Goal: Obtain resource: Download file/media

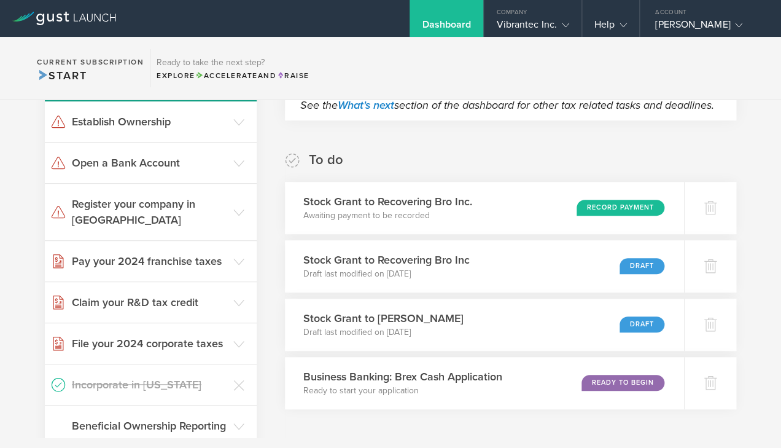
scroll to position [166, 0]
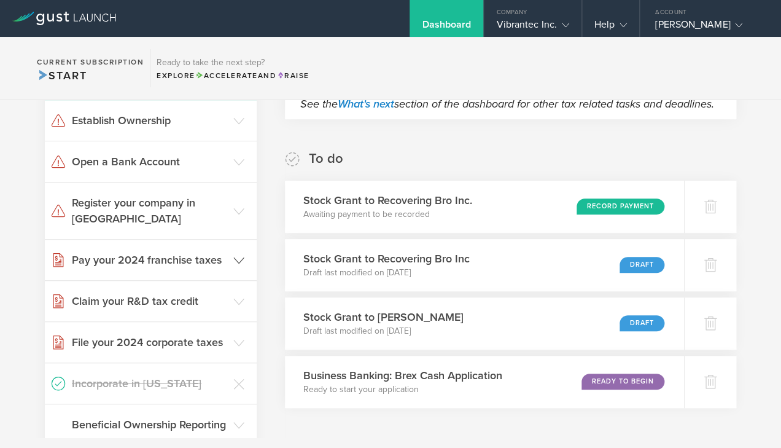
click at [238, 255] on icon at bounding box center [238, 260] width 11 height 11
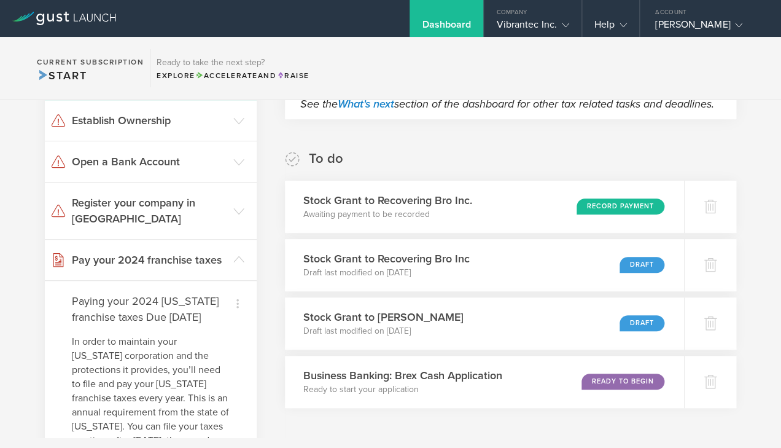
click at [258, 269] on div "What's next? Compliance Team Fundraising Staying compliant saves you from hassl…" at bounding box center [390, 412] width 781 height 956
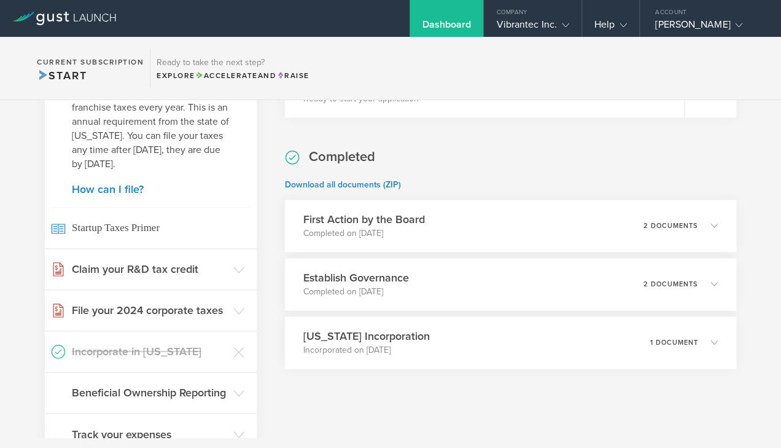
scroll to position [497, 0]
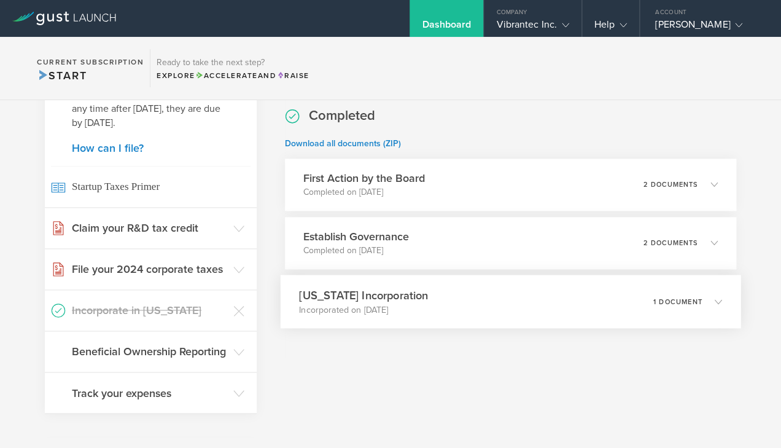
click at [716, 311] on div "1 document" at bounding box center [687, 300] width 69 height 21
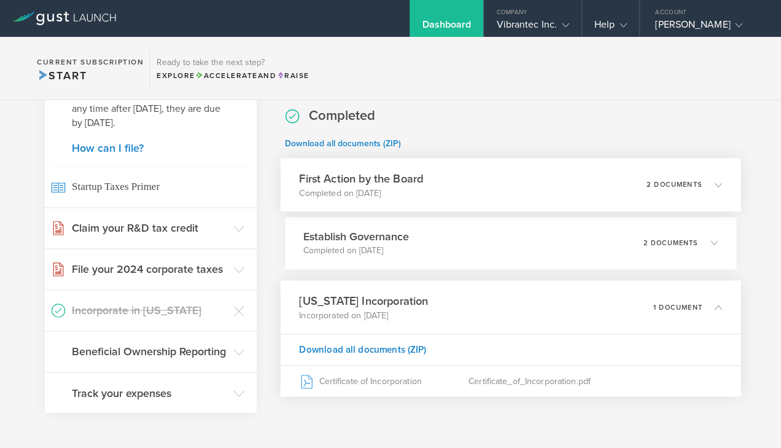
click at [670, 195] on div "2 documents" at bounding box center [684, 184] width 76 height 21
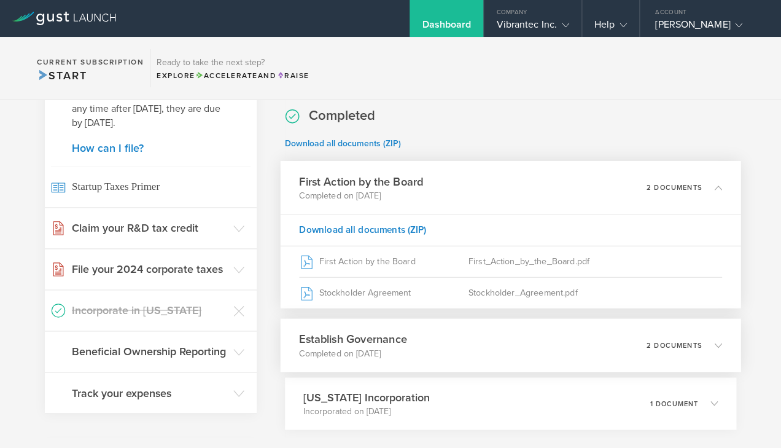
click at [668, 355] on div "2 documents" at bounding box center [684, 344] width 76 height 21
click at [716, 350] on icon at bounding box center [712, 344] width 20 height 11
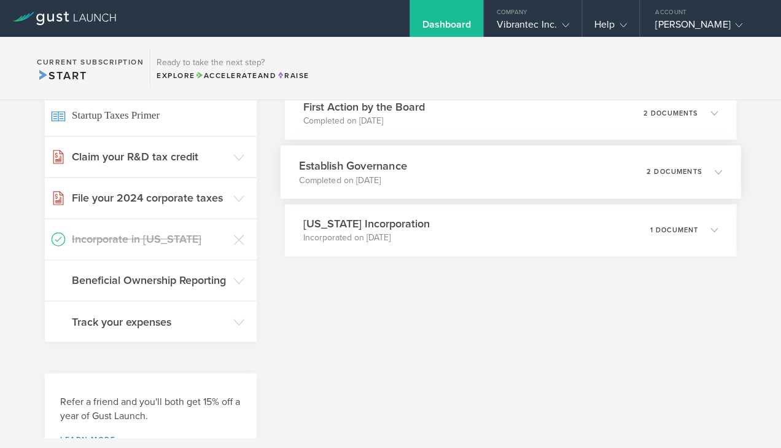
scroll to position [580, 0]
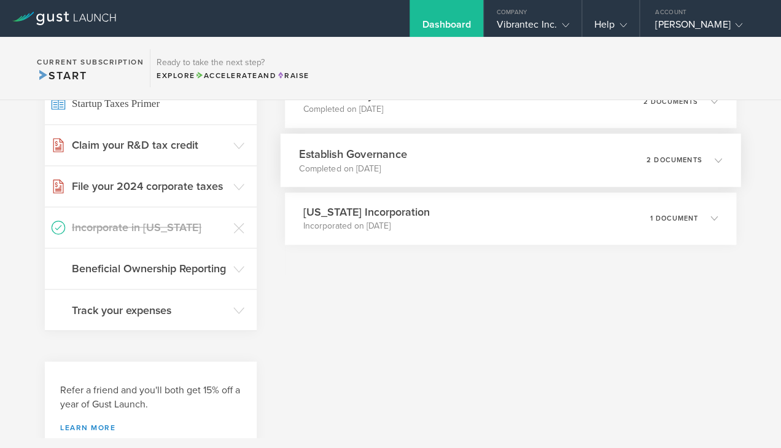
click at [719, 163] on icon at bounding box center [717, 159] width 7 height 7
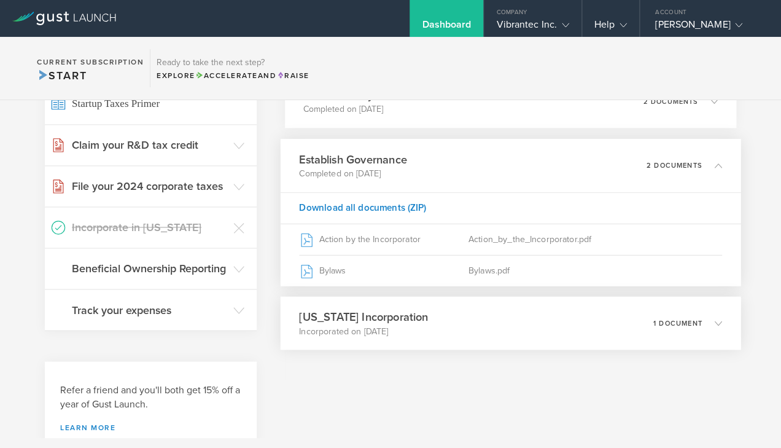
click at [552, 343] on div "[US_STATE] Incorporation Incorporated on [DATE] 1 document" at bounding box center [510, 322] width 460 height 53
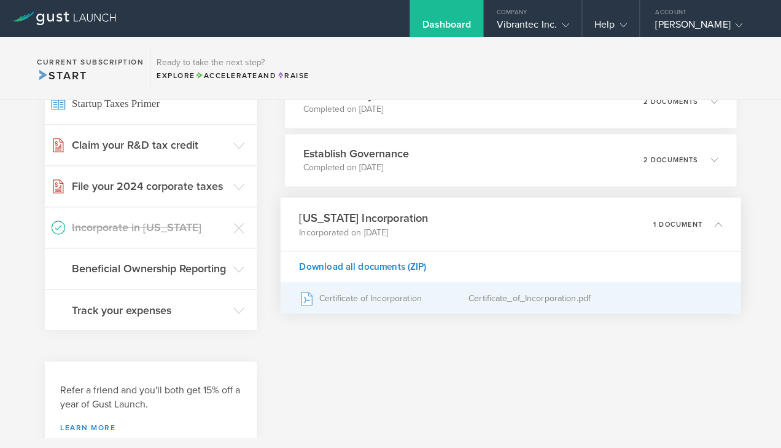
click at [412, 312] on div "Certificate of Incorporation" at bounding box center [383, 297] width 169 height 31
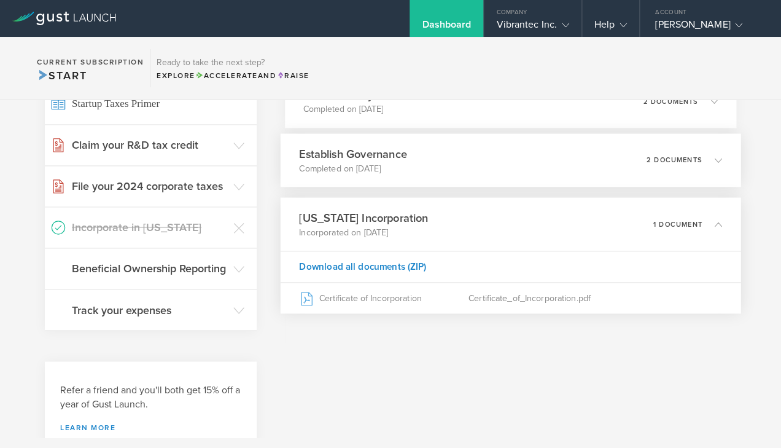
click at [659, 170] on div "2 documents" at bounding box center [684, 159] width 76 height 21
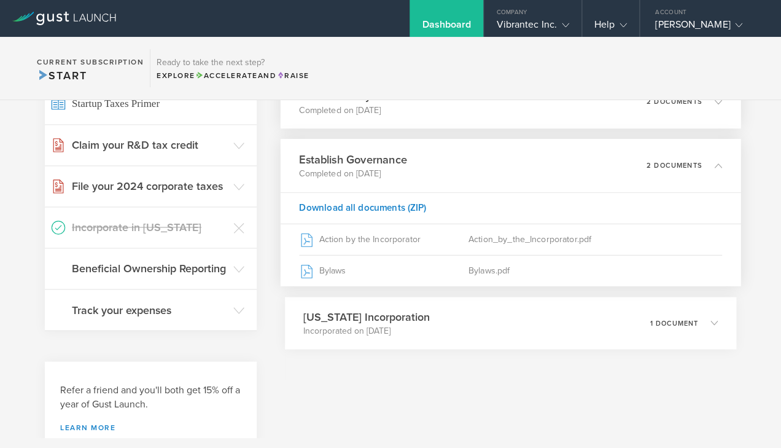
click at [618, 123] on div "First Action by the Board Completed on [DATE] 2 documents" at bounding box center [510, 101] width 460 height 53
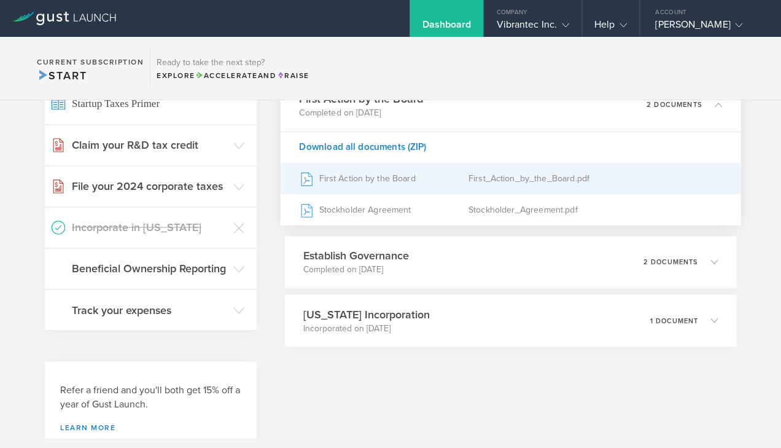
click at [583, 193] on div "First_Action_by_the_Board.pdf" at bounding box center [595, 178] width 254 height 31
click at [499, 193] on div "First_Action_by_the_Board.pdf" at bounding box center [595, 178] width 254 height 31
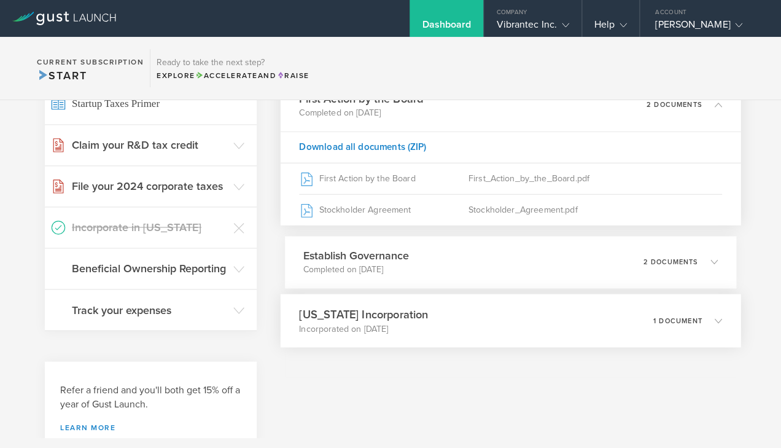
click at [419, 322] on div "[US_STATE] Incorporation Incorporated on [DATE] 1 document" at bounding box center [510, 319] width 460 height 53
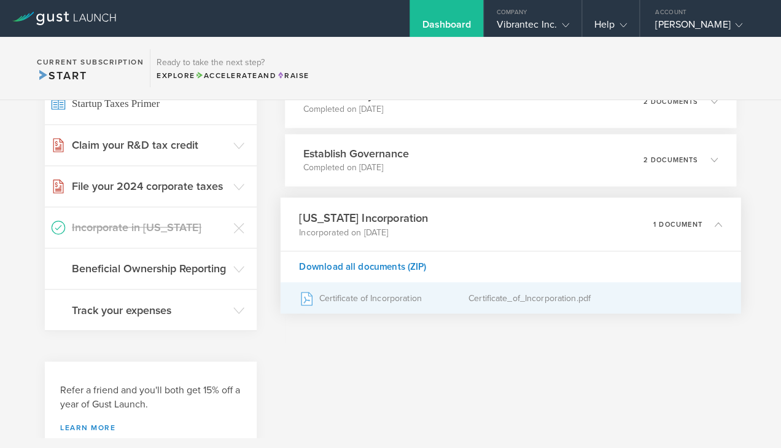
click at [413, 312] on div "Certificate of Incorporation" at bounding box center [383, 297] width 169 height 31
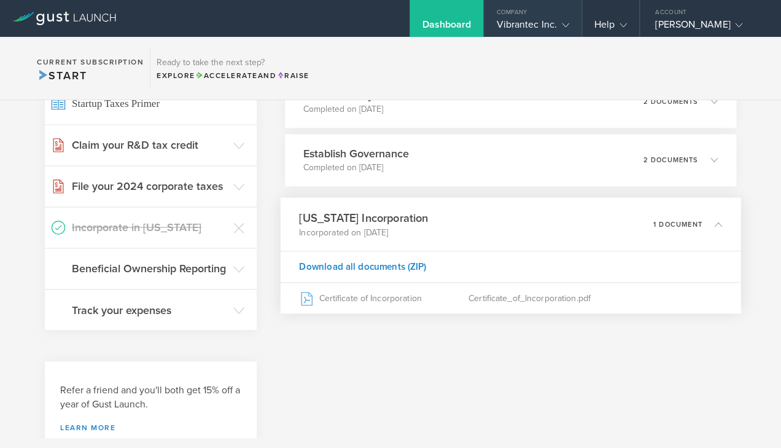
click at [520, 23] on div "Vibrantec Inc." at bounding box center [532, 27] width 72 height 18
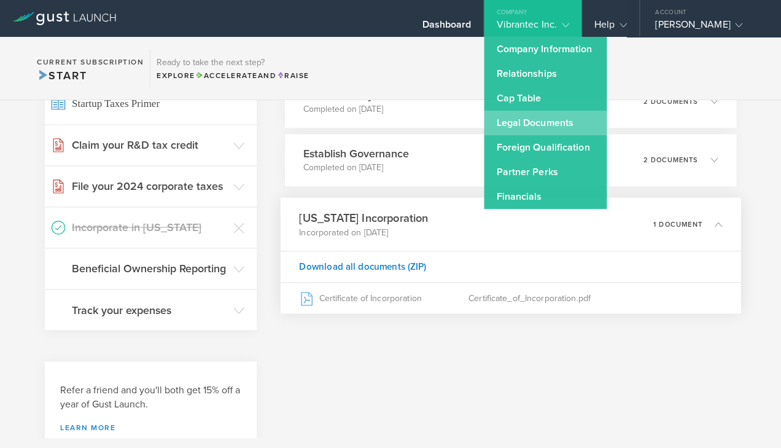
click at [532, 121] on link "Legal Documents" at bounding box center [545, 122] width 123 height 25
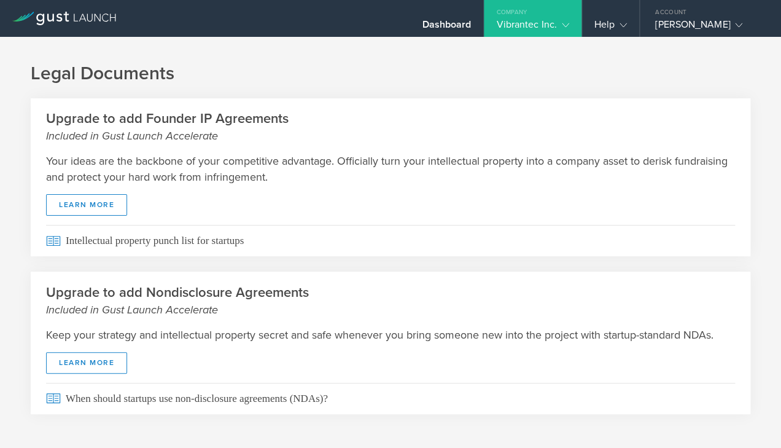
click at [528, 125] on h2 "Upgrade to add Founder IP Agreements Included in Gust Launch Accelerate" at bounding box center [390, 127] width 689 height 34
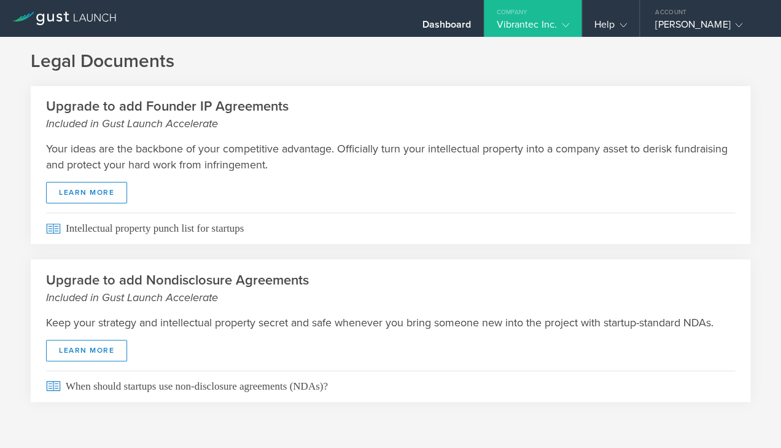
click at [562, 30] on gust-icon at bounding box center [563, 24] width 12 height 12
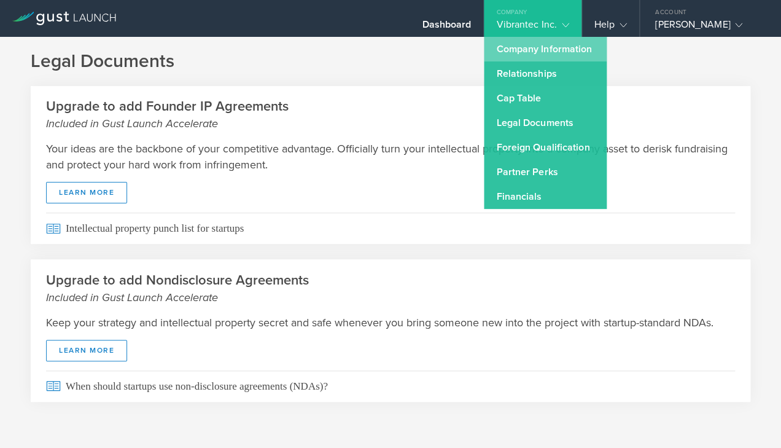
click at [546, 60] on link "Company Information" at bounding box center [545, 49] width 123 height 25
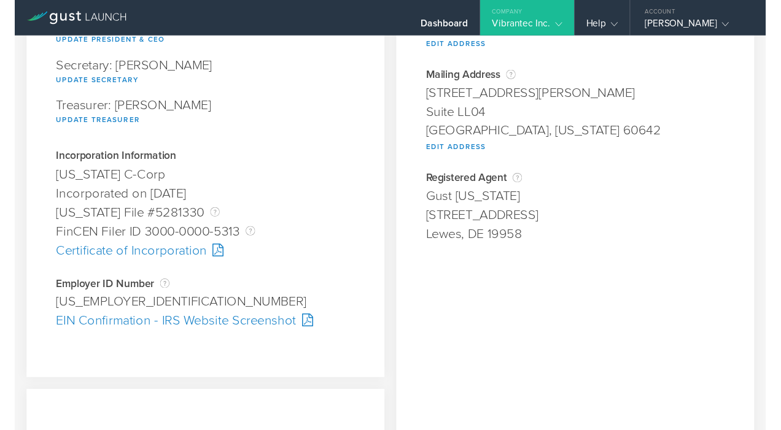
scroll to position [249, 0]
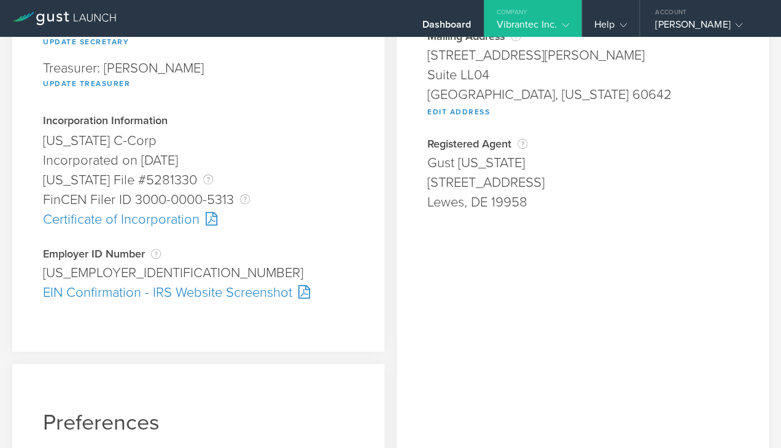
click at [240, 292] on div "EIN Confirmation - IRS Website Screenshot" at bounding box center [198, 292] width 311 height 20
click at [188, 221] on div "Certificate of Incorporation" at bounding box center [198, 219] width 311 height 20
click at [269, 293] on div "EIN Confirmation - IRS Website Screenshot" at bounding box center [198, 292] width 311 height 20
